Goal: Book appointment/travel/reservation

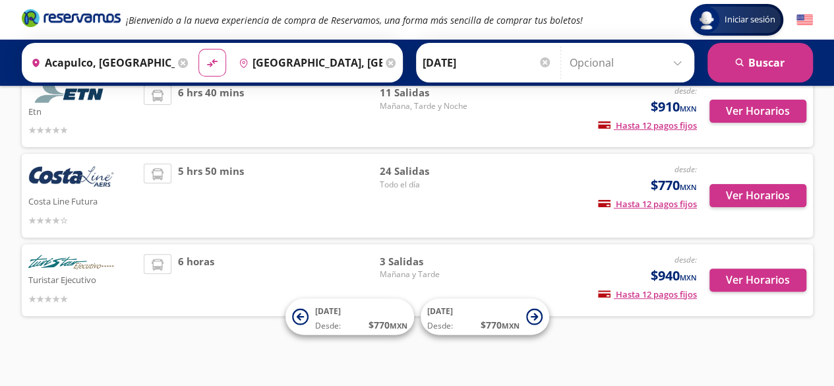
scroll to position [109, 0]
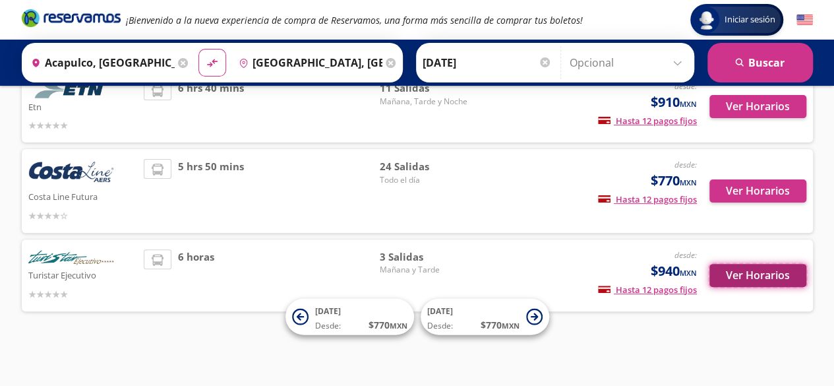
click at [756, 280] on button "Ver Horarios" at bounding box center [757, 275] width 97 height 23
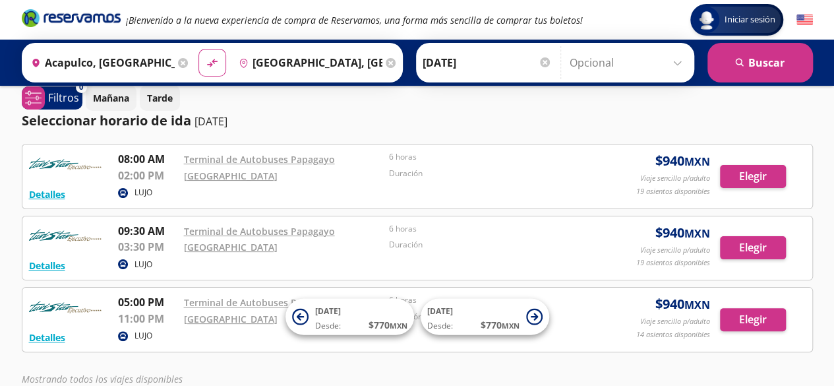
scroll to position [10, 0]
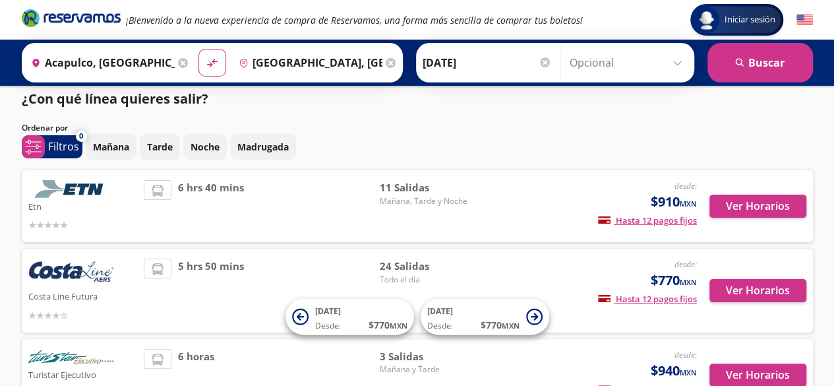
scroll to position [109, 0]
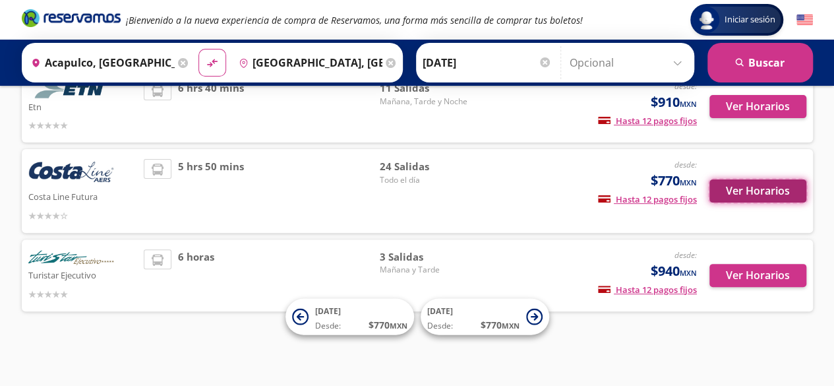
click at [736, 193] on button "Ver Horarios" at bounding box center [757, 190] width 97 height 23
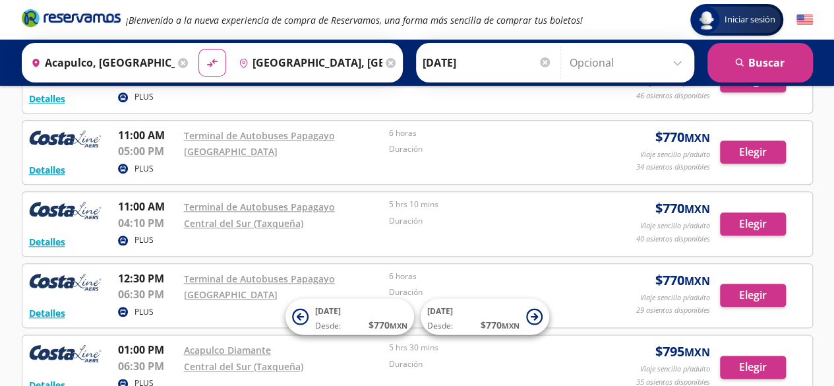
scroll to position [626, 0]
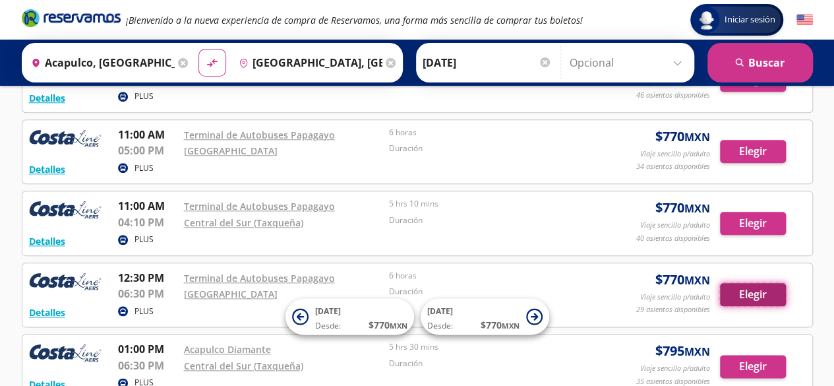
click at [775, 289] on button "Elegir" at bounding box center [753, 294] width 66 height 23
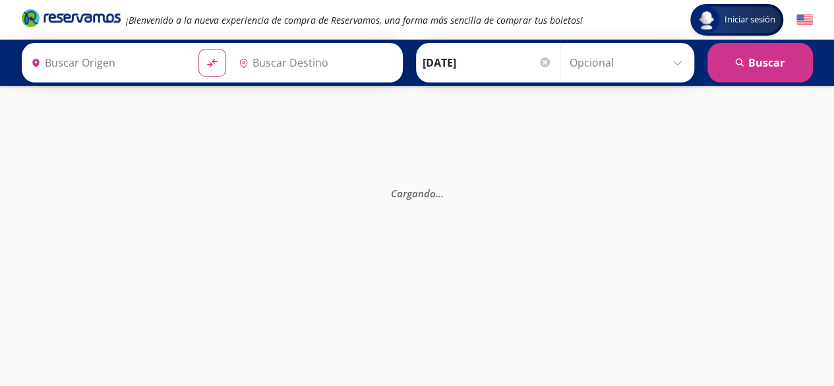
type input "[GEOGRAPHIC_DATA], [GEOGRAPHIC_DATA]"
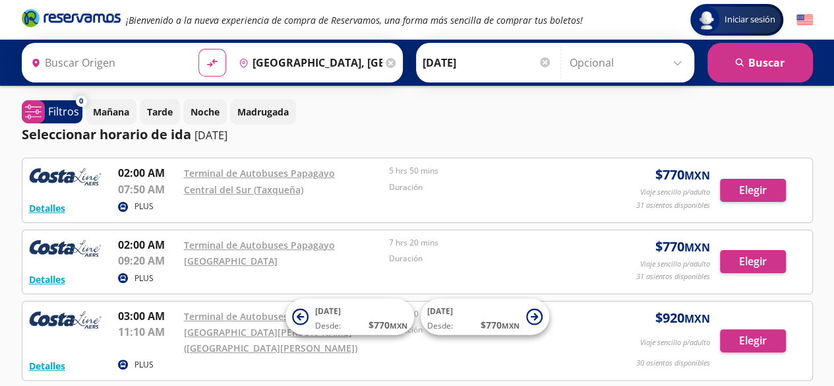
type input "Acapulco, [GEOGRAPHIC_DATA]"
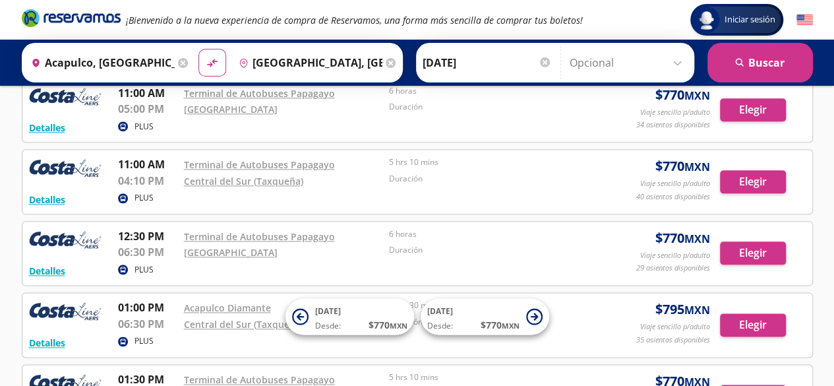
scroll to position [667, 0]
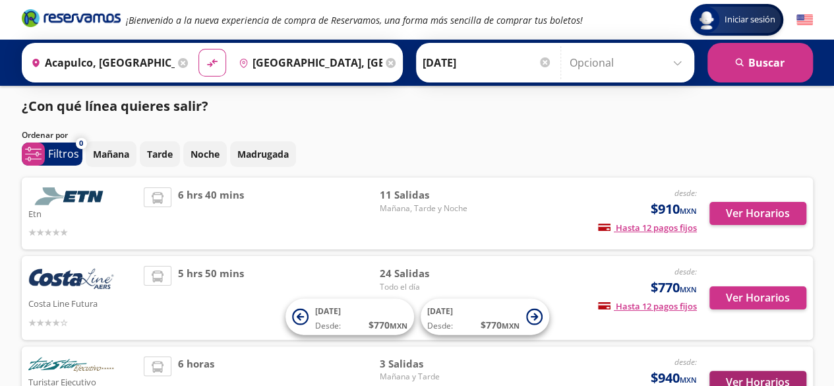
scroll to position [1, 0]
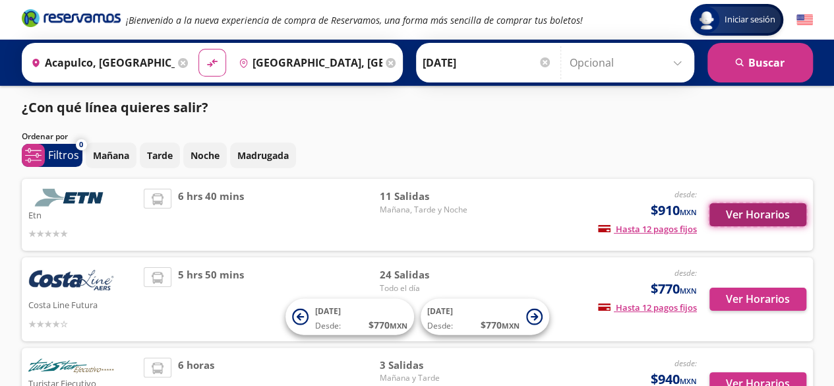
click at [758, 209] on button "Ver Horarios" at bounding box center [757, 214] width 97 height 23
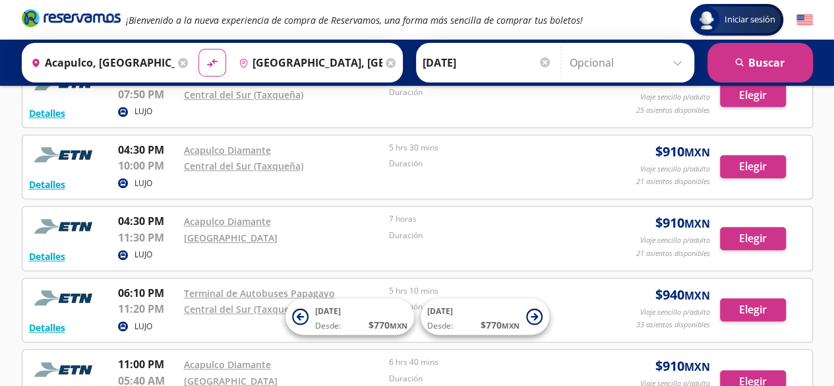
scroll to position [382, 0]
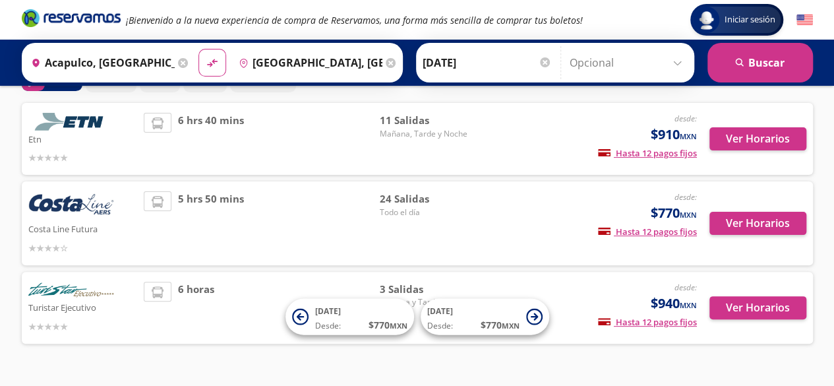
scroll to position [78, 0]
